Goal: Task Accomplishment & Management: Manage account settings

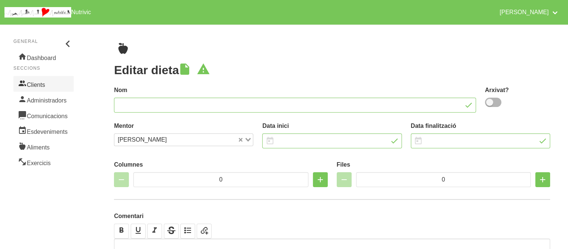
click at [39, 80] on link "Clients" at bounding box center [43, 84] width 60 height 16
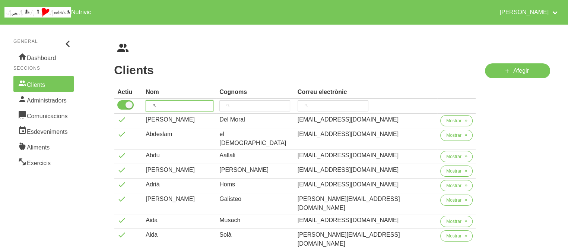
click at [205, 108] on input "search" at bounding box center [180, 105] width 68 height 11
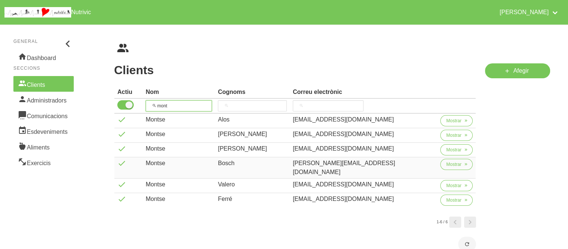
type input "mont"
drag, startPoint x: 330, startPoint y: 162, endPoint x: 402, endPoint y: 164, distance: 71.9
click at [402, 164] on div "[PERSON_NAME][EMAIL_ADDRESS][DOMAIN_NAME]" at bounding box center [364, 168] width 142 height 18
copy div "[PERSON_NAME][EMAIL_ADDRESS][DOMAIN_NAME]"
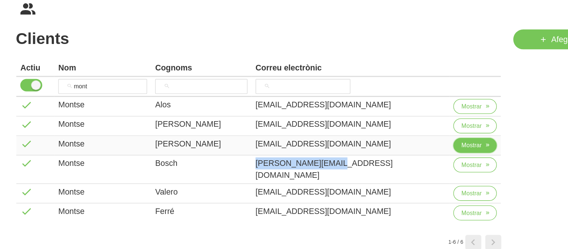
click at [448, 148] on span "Mostrar" at bounding box center [453, 149] width 15 height 7
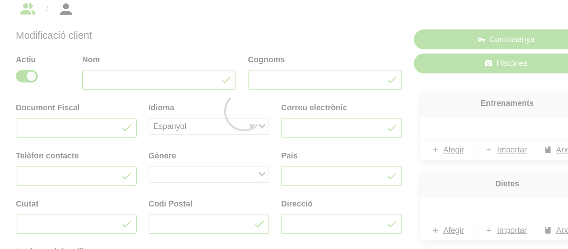
type input "Montse"
type input "[PERSON_NAME]"
type input "[EMAIL_ADDRESS][DOMAIN_NAME]"
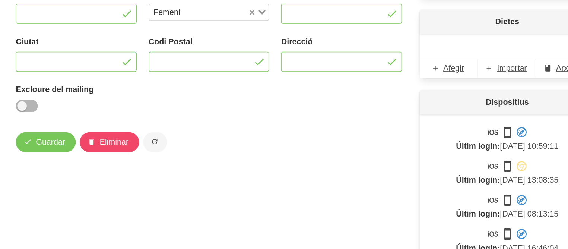
scroll to position [41, 0]
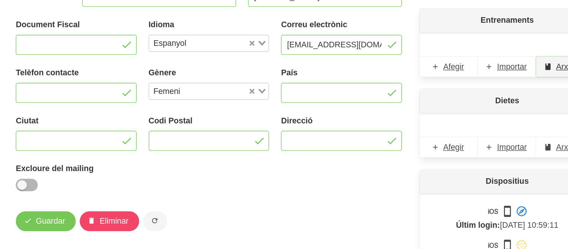
click at [520, 110] on span "Arxivats" at bounding box center [527, 112] width 21 height 9
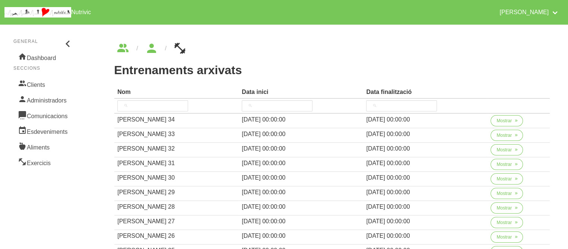
click at [313, 66] on h1 "Entrenaments arxivats" at bounding box center [332, 69] width 436 height 13
drag, startPoint x: 336, startPoint y: 111, endPoint x: 313, endPoint y: 66, distance: 50.8
click at [313, 66] on h1 "Entrenaments arxivats" at bounding box center [332, 69] width 436 height 13
click at [123, 49] on icon "breadcrumbs" at bounding box center [122, 48] width 13 height 20
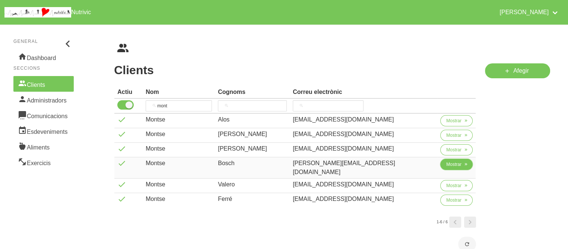
click at [447, 164] on span "Mostrar" at bounding box center [453, 164] width 15 height 7
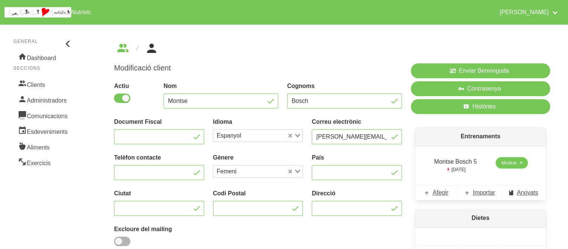
click at [503, 164] on span "Mostrar" at bounding box center [509, 162] width 15 height 7
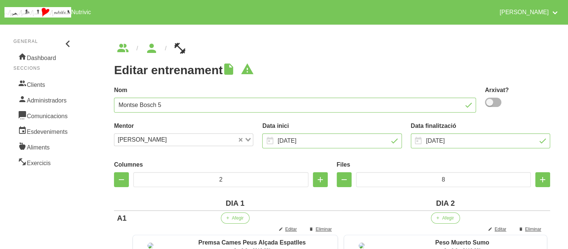
click at [156, 52] on icon "breadcrumbs" at bounding box center [151, 48] width 13 height 20
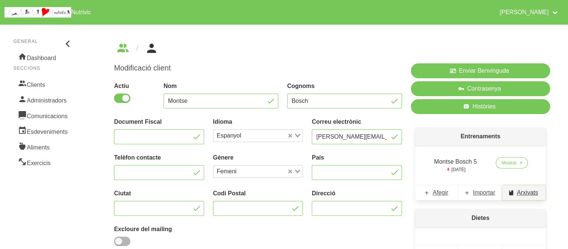
click at [525, 190] on span "Arxivats" at bounding box center [527, 192] width 21 height 9
